Goal: Navigation & Orientation: Go to known website

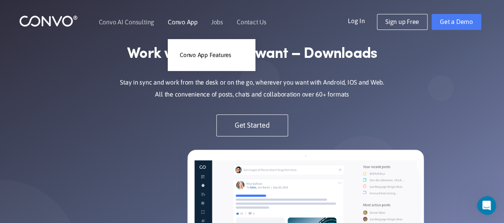
click at [190, 20] on link "Convo App" at bounding box center [183, 22] width 30 height 6
